Goal: Navigation & Orientation: Find specific page/section

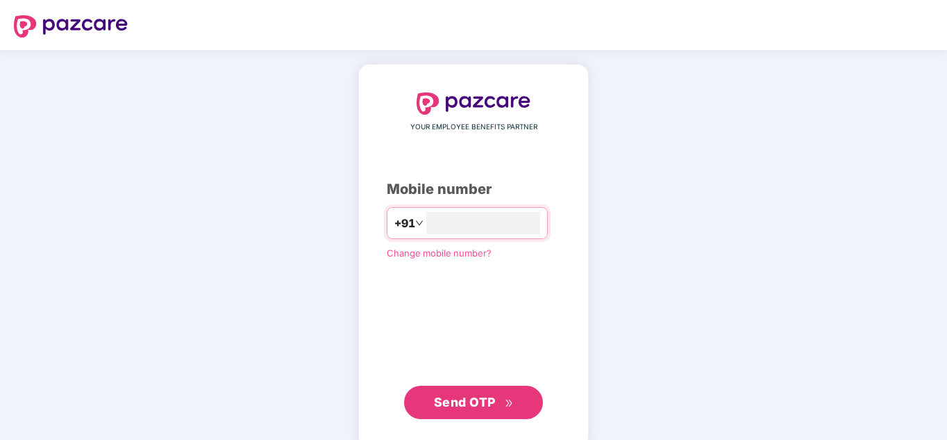
type input "**********"
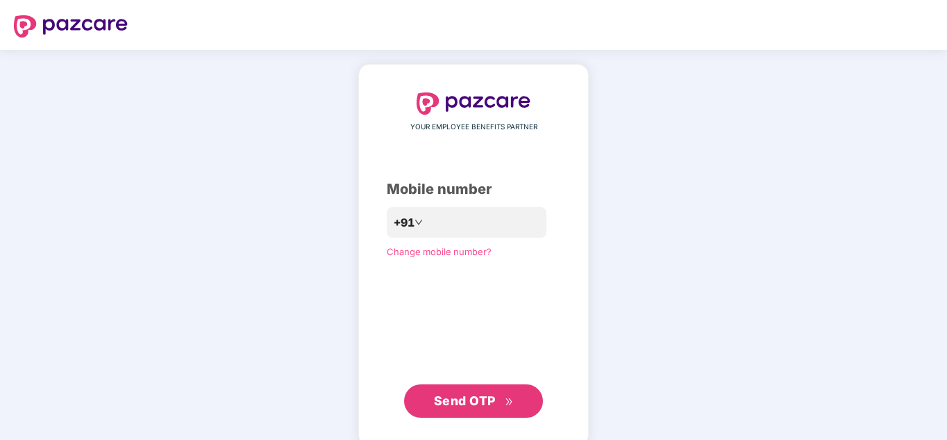
click at [458, 397] on span "Send OTP" at bounding box center [465, 400] width 62 height 15
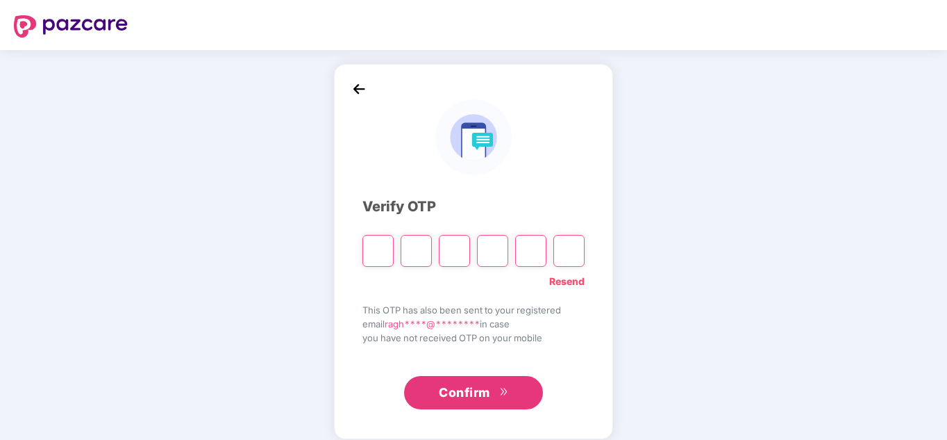
click at [379, 246] on input "Please enter verification code. Digit 1" at bounding box center [378, 251] width 31 height 32
type input "*"
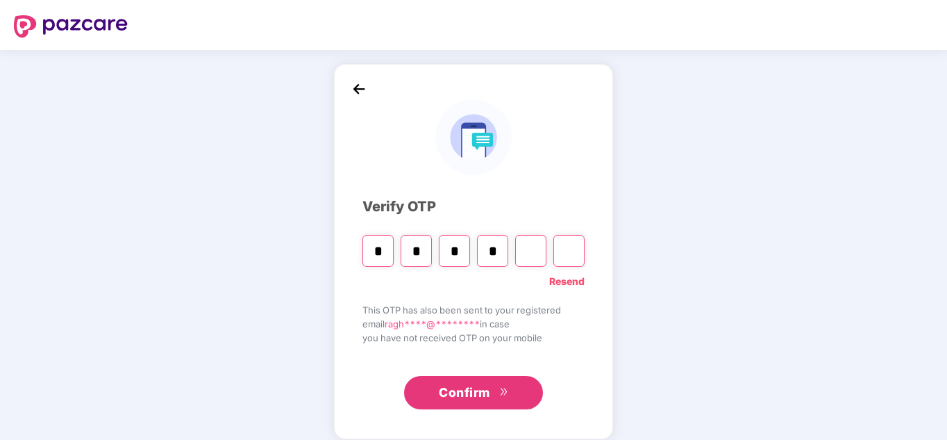
type input "*"
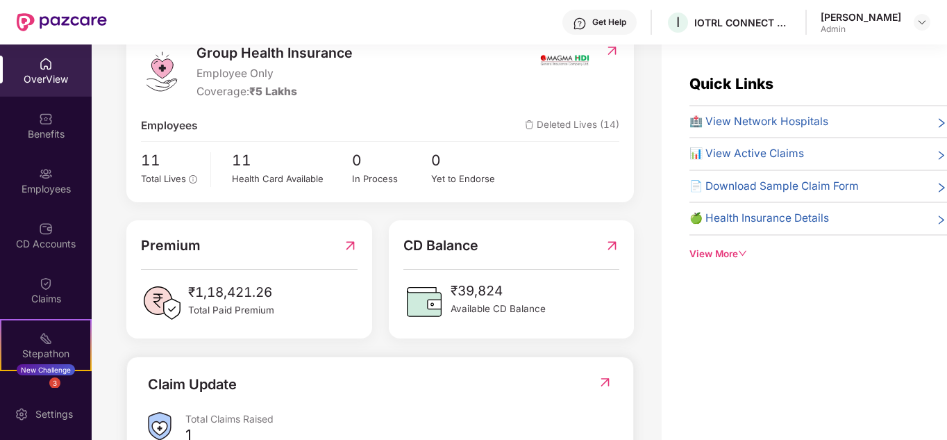
scroll to position [194, 0]
click at [471, 286] on span "₹39,824" at bounding box center [498, 289] width 95 height 21
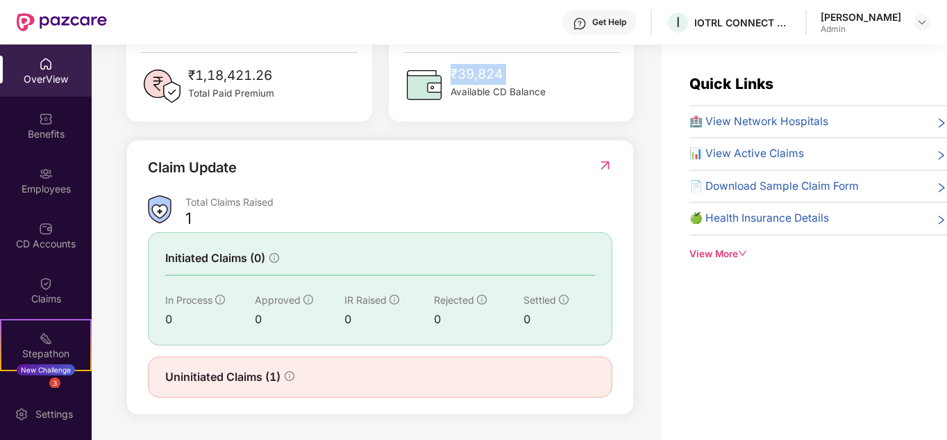
scroll to position [44, 0]
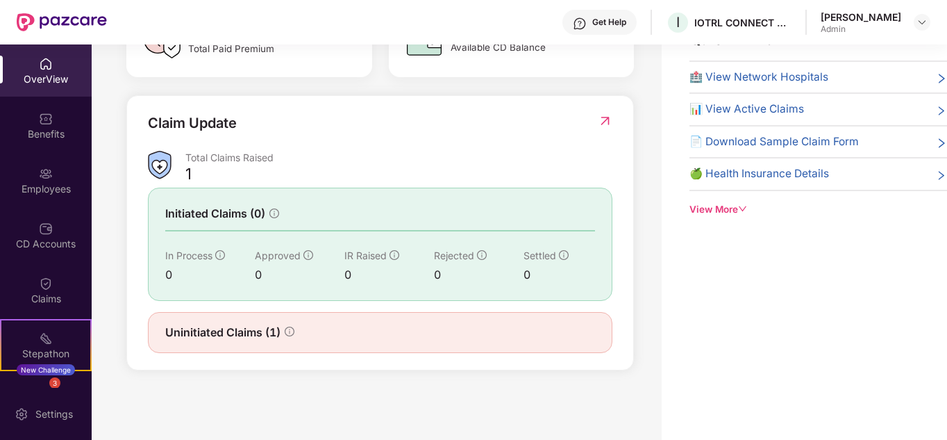
click at [258, 332] on span "Uninitiated Claims (1)" at bounding box center [222, 332] width 115 height 17
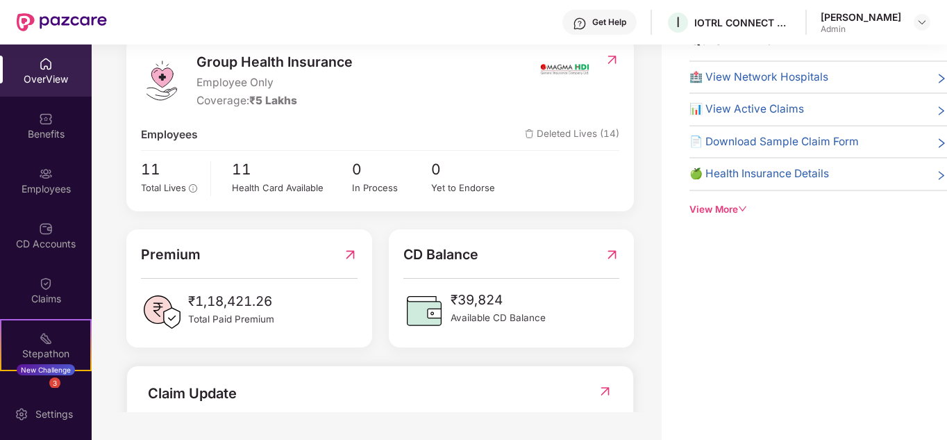
scroll to position [0, 0]
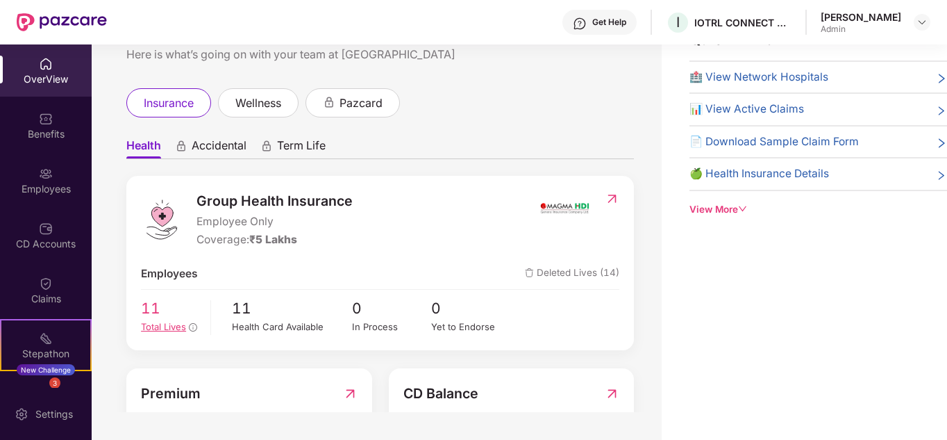
click at [165, 326] on span "Total Lives" at bounding box center [163, 326] width 45 height 11
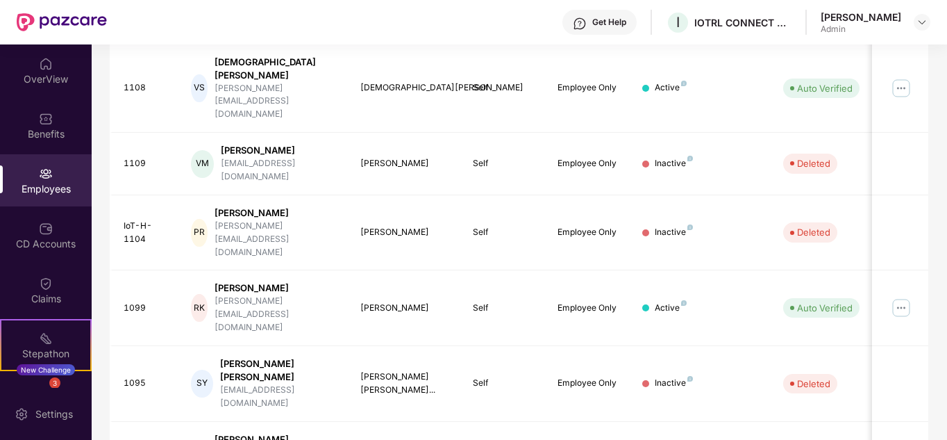
scroll to position [426, 0]
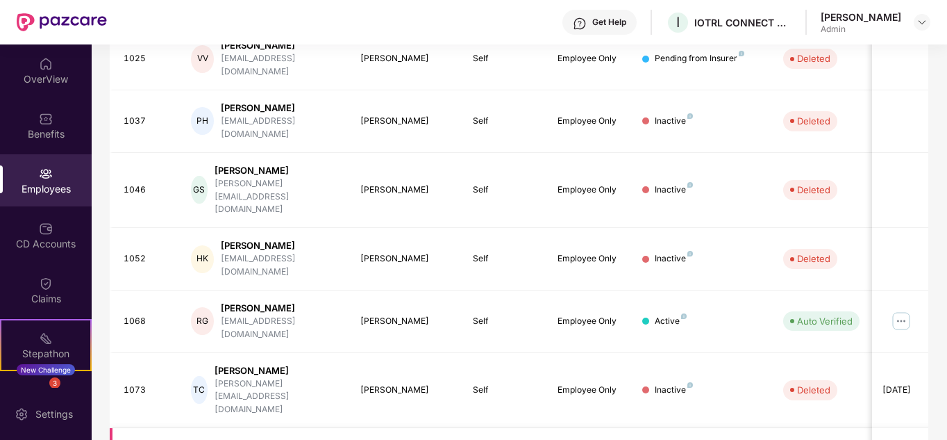
scroll to position [414, 0]
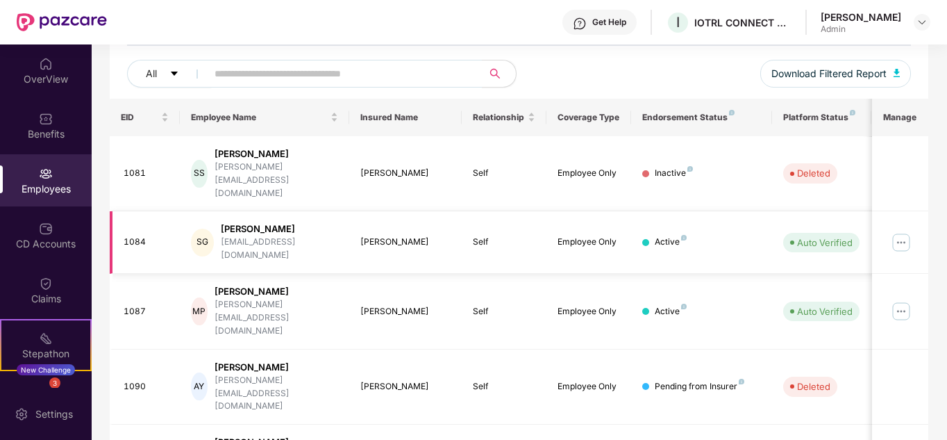
scroll to position [0, 0]
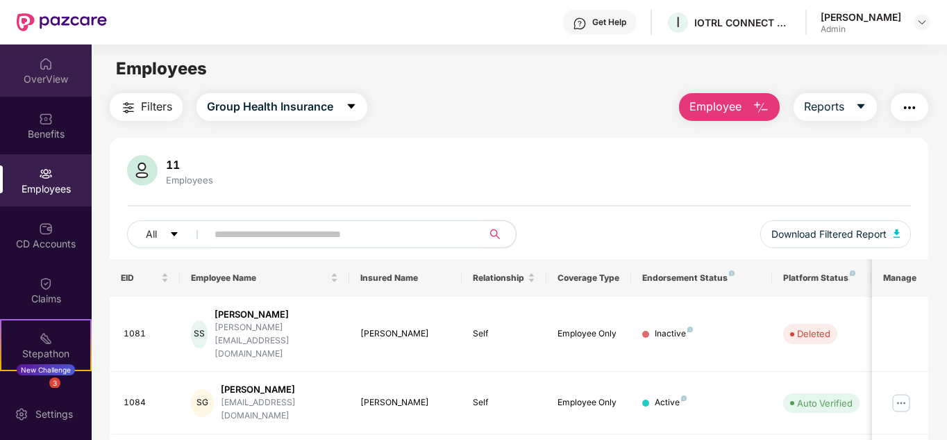
click at [58, 68] on div "OverView" at bounding box center [46, 70] width 92 height 52
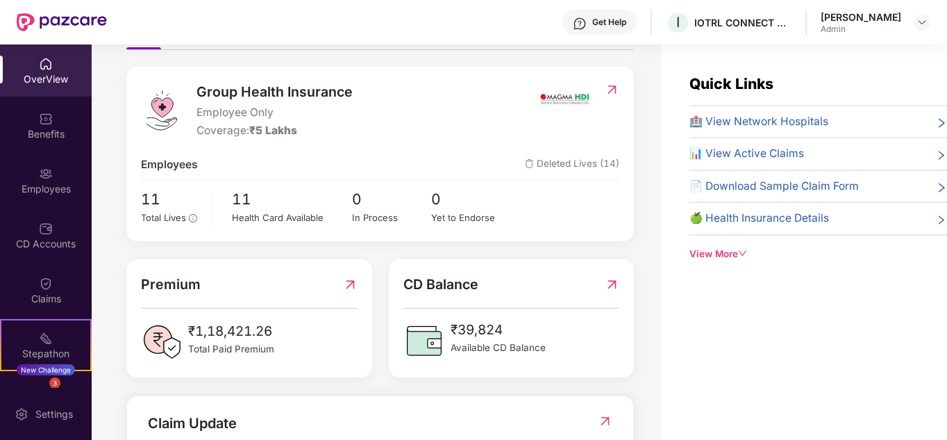
scroll to position [166, 0]
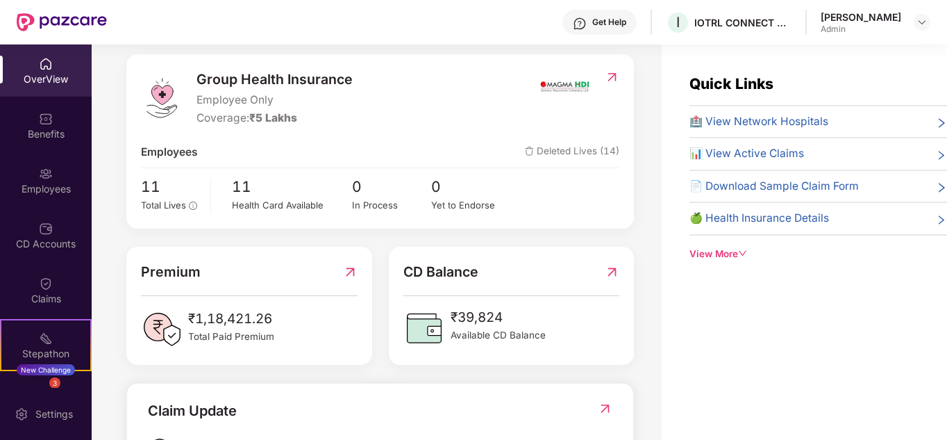
click at [467, 318] on span "₹39,824" at bounding box center [498, 317] width 95 height 21
copy span "₹39,824"
